Goal: Check status: Check status

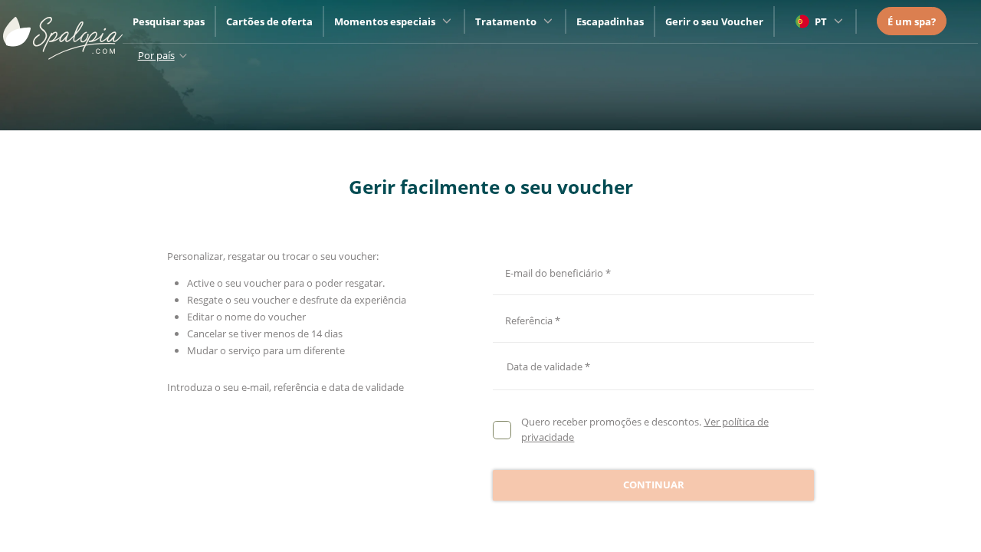
click at [651, 271] on input "E-mail do beneficiário *" at bounding box center [651, 271] width 317 height 27
type input "**********"
click at [651, 319] on input "E-mail do beneficiário *" at bounding box center [651, 319] width 317 height 27
type input "**********"
click at [653, 366] on div at bounding box center [653, 366] width 321 height 37
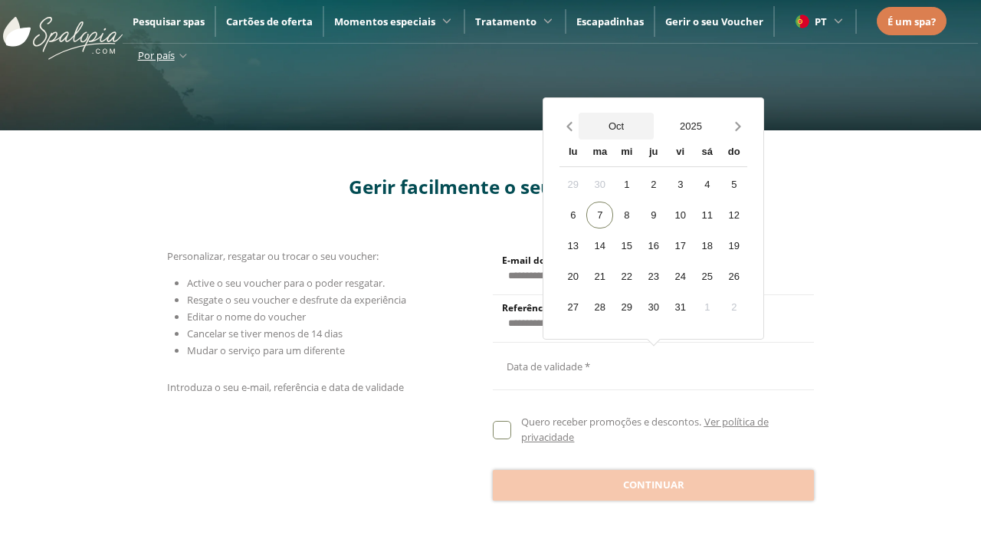
click at [616, 126] on button "Oct" at bounding box center [616, 126] width 75 height 27
click at [691, 126] on button "2025" at bounding box center [691, 126] width 75 height 27
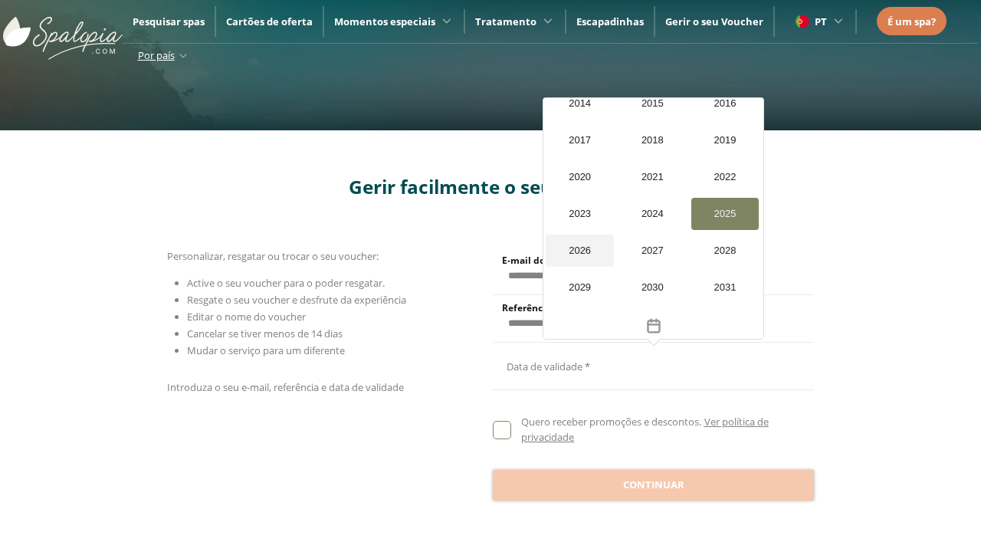
click at [579, 235] on div "2026" at bounding box center [580, 251] width 68 height 32
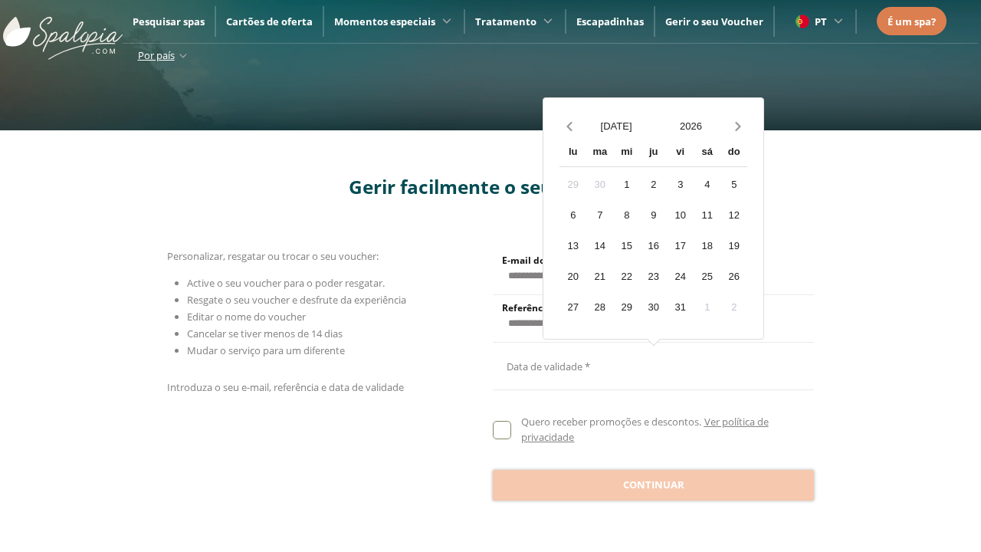
scroll to position [1457, 0]
click at [573, 276] on div "20" at bounding box center [572, 276] width 27 height 27
click at [653, 484] on span "Continuar" at bounding box center [653, 484] width 61 height 15
